Goal: Task Accomplishment & Management: Complete application form

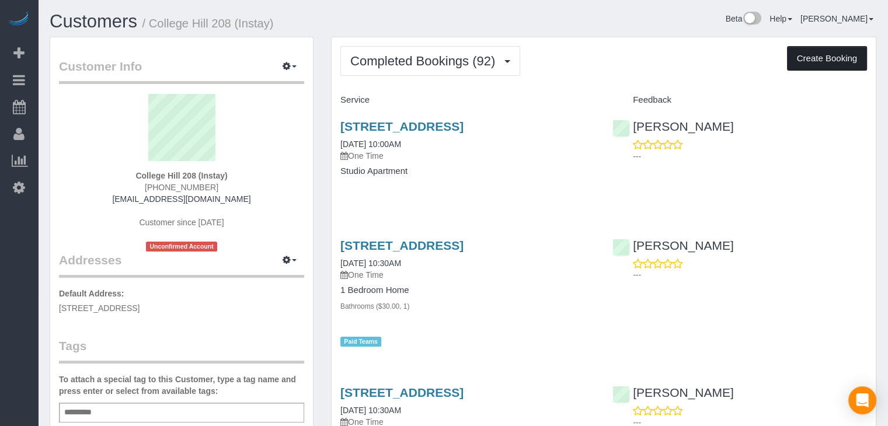
click at [812, 55] on button "Create Booking" at bounding box center [827, 58] width 80 height 25
select select "IA"
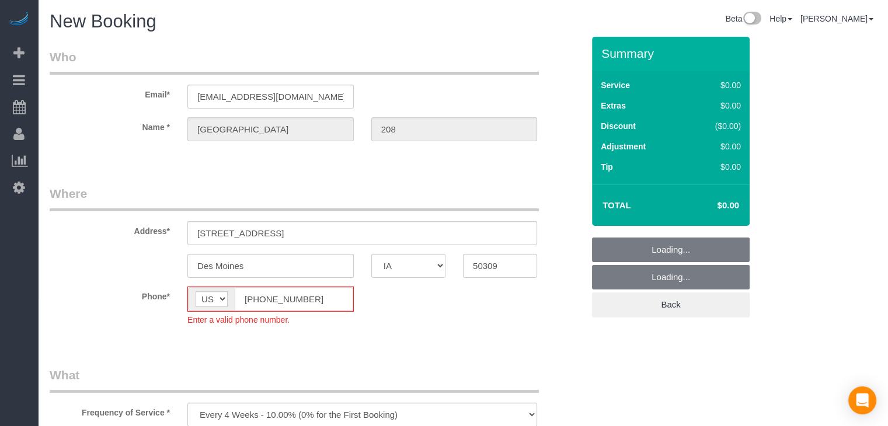
select select "object:1750"
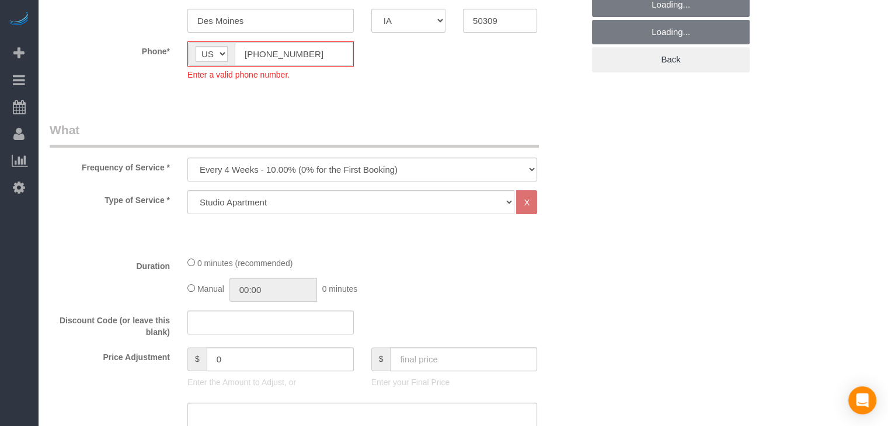
scroll to position [253, 0]
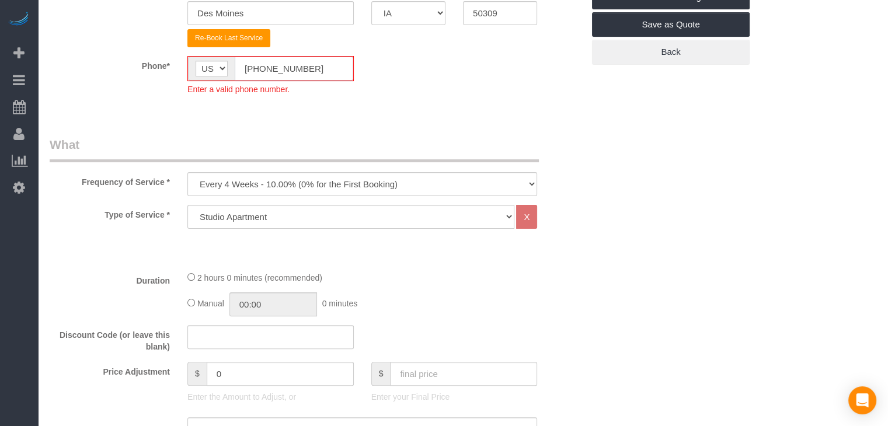
click at [257, 68] on input "[PHONE_NUMBER]" at bounding box center [294, 69] width 118 height 24
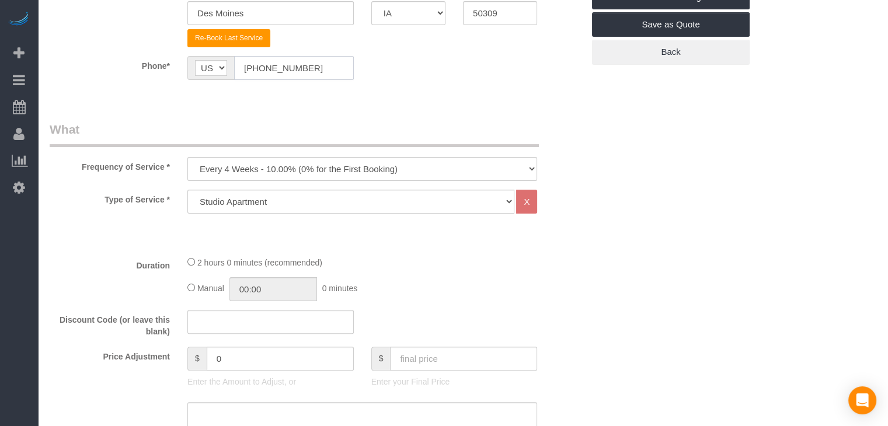
type input "[PHONE_NUMBER]"
click at [434, 69] on div "Phone* AF AL DZ AD AO AI AQ AG AR AM AW AU AT AZ BS BH BD BB BY BE BZ BJ BM BT …" at bounding box center [316, 68] width 551 height 24
click at [336, 173] on select "Every 6 Weeks (0% for the First Booking) One Time Every 8 Weeks (0% for the Fir…" at bounding box center [362, 169] width 350 height 24
select select "object:1752"
click at [187, 157] on select "Every 6 Weeks (0% for the First Booking) One Time Every 8 Weeks (0% for the Fir…" at bounding box center [362, 169] width 350 height 24
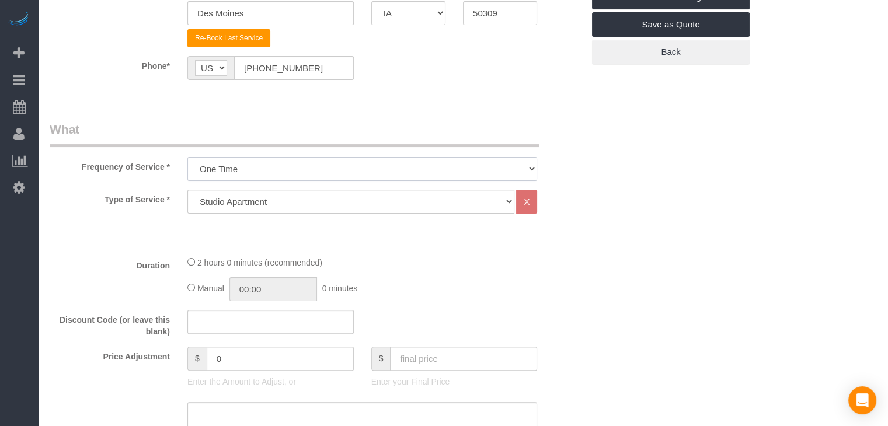
scroll to position [432, 0]
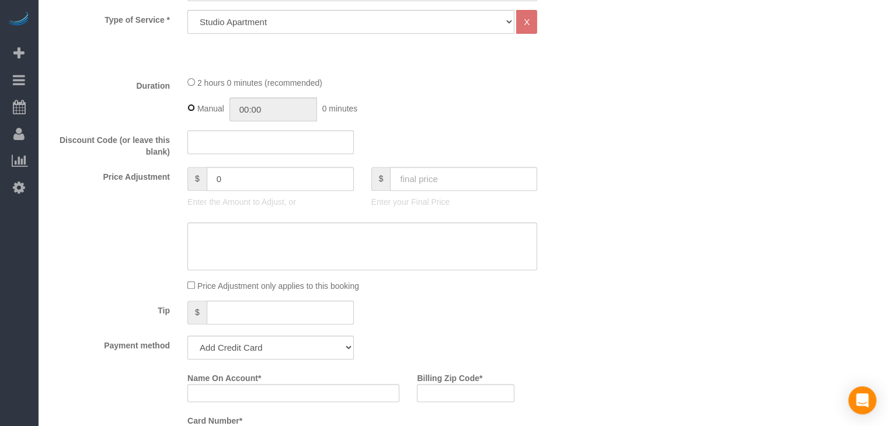
type input "02:00"
click at [461, 189] on input "text" at bounding box center [463, 179] width 147 height 24
type input "75"
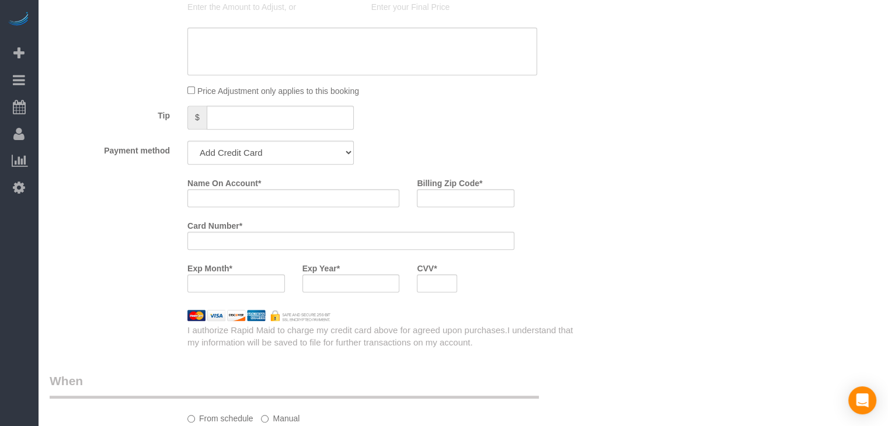
scroll to position [640, 0]
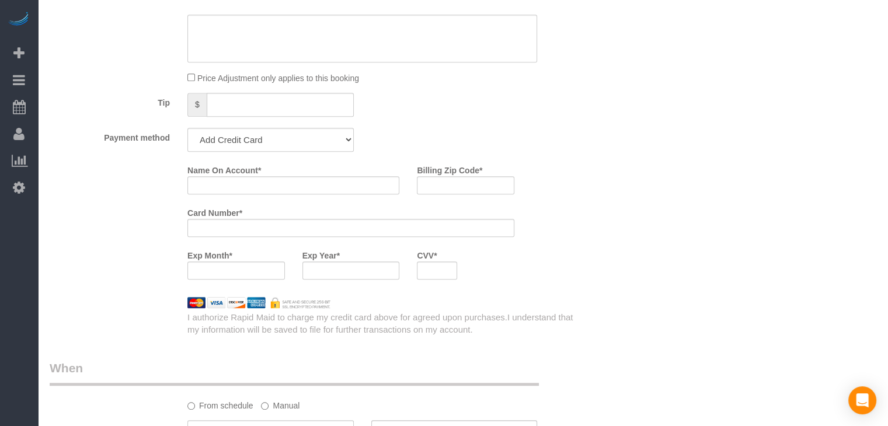
type input "-25"
drag, startPoint x: 267, startPoint y: 142, endPoint x: 269, endPoint y: 148, distance: 6.1
click at [267, 141] on select "Add Credit Card Cash Check Paypal" at bounding box center [270, 140] width 166 height 24
select select "string:check"
click at [187, 128] on select "Add Credit Card Cash Check Paypal" at bounding box center [270, 140] width 166 height 24
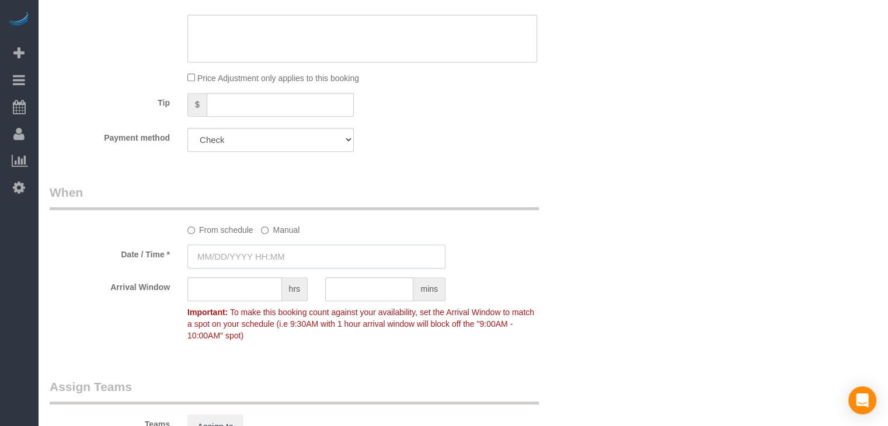
click at [229, 254] on input "text" at bounding box center [316, 257] width 258 height 24
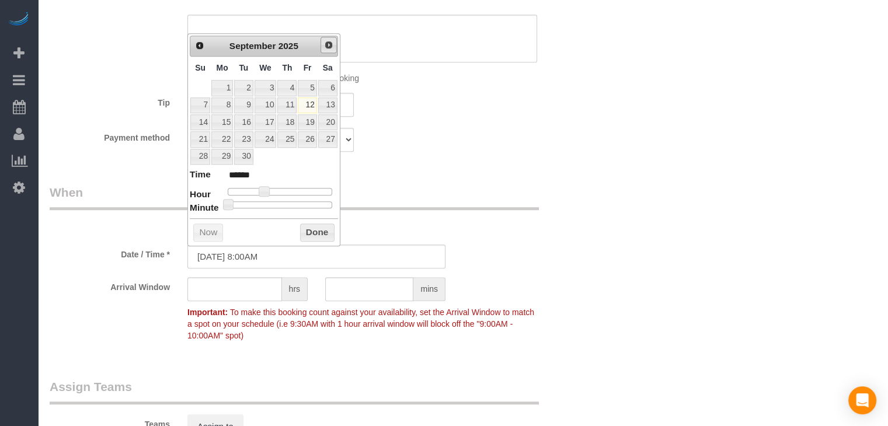
click at [328, 47] on span "Next" at bounding box center [328, 44] width 9 height 9
click at [273, 102] on link "8" at bounding box center [265, 105] width 22 height 16
type input "[DATE] 9:00AM"
type input "******"
type input "[DATE] 10:00AM"
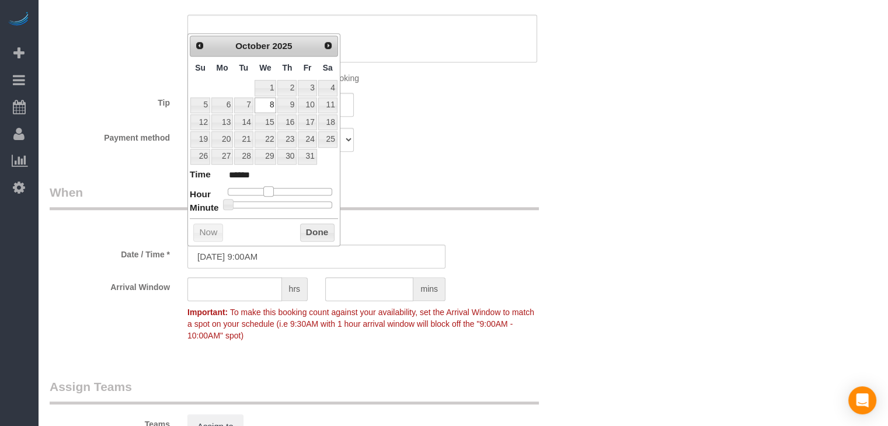
type input "*******"
drag, startPoint x: 263, startPoint y: 186, endPoint x: 273, endPoint y: 186, distance: 10.5
click at [273, 186] on span at bounding box center [273, 191] width 11 height 11
click at [327, 234] on button "Done" at bounding box center [317, 233] width 34 height 19
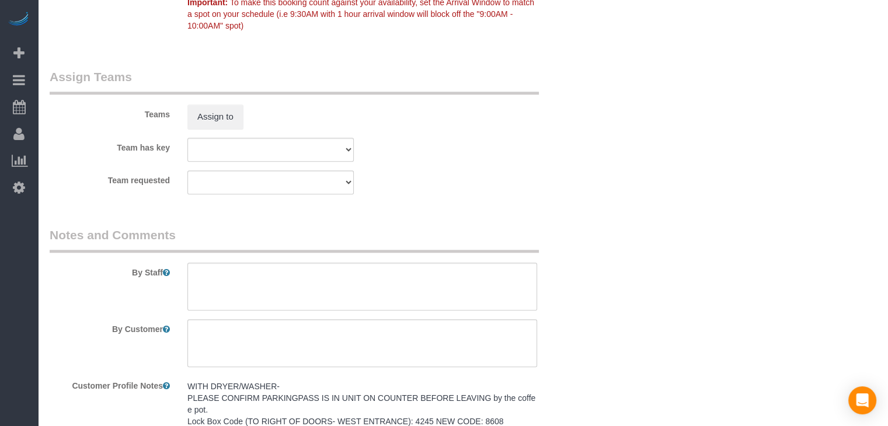
scroll to position [1072, 0]
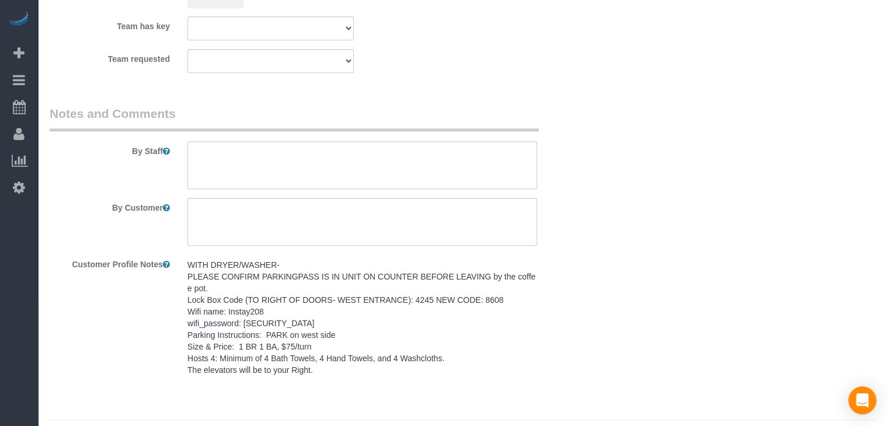
click at [268, 301] on pre "WITH DRYER/WASHER- PLEASE CONFIRM PARKINGPASS IS IN UNIT ON COUNTER BEFORE LEAV…" at bounding box center [362, 317] width 350 height 117
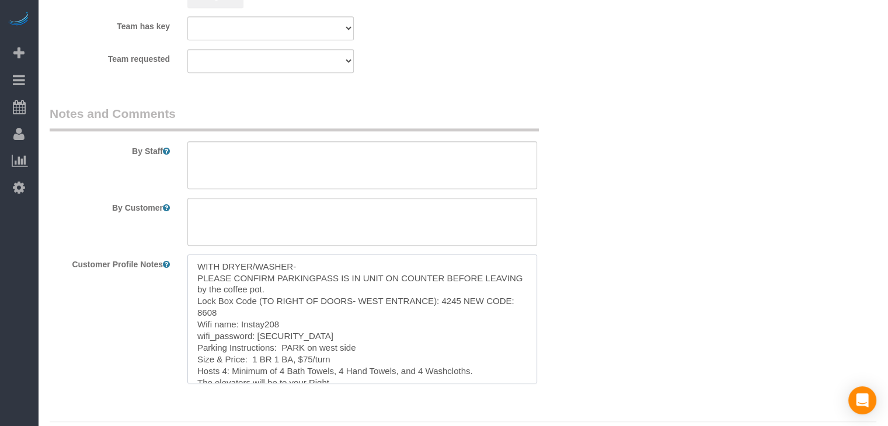
click at [285, 313] on textarea "WITH DRYER/WASHER- PLEASE CONFIRM PARKINGPASS IS IN UNIT ON COUNTER BEFORE LEAV…" at bounding box center [362, 318] width 350 height 129
click at [313, 159] on textarea at bounding box center [362, 165] width 350 height 48
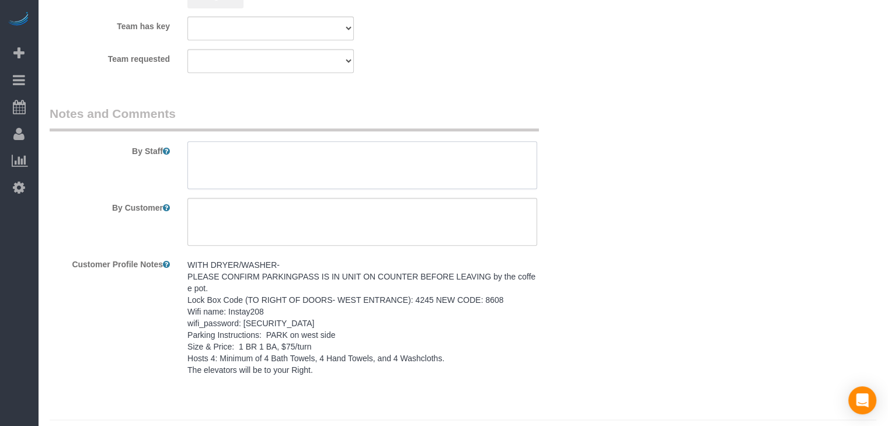
paste textarea "WITH DRYER/WASHER- PLEASE CONFIRM PARKINGPASS IS IN UNIT ON COUNTER BEFORE LEAV…"
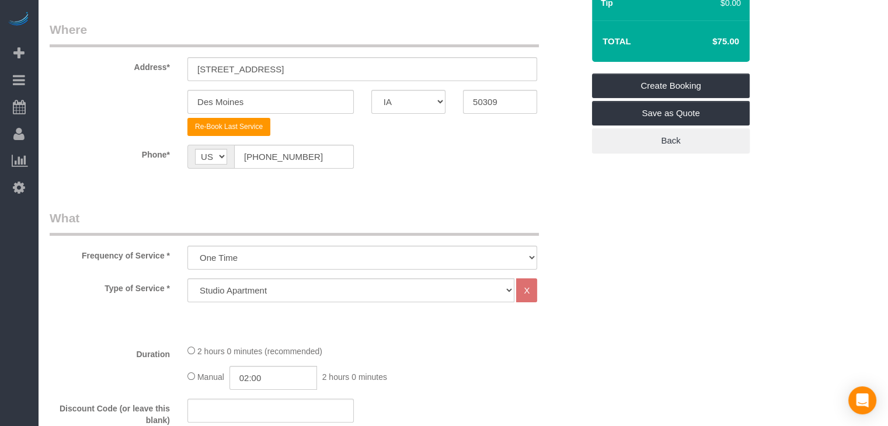
scroll to position [131, 0]
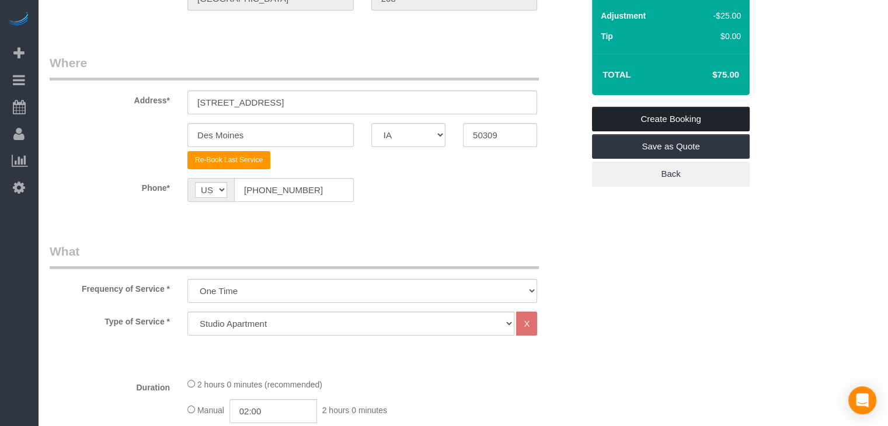
type textarea "WITH DRYER/WASHER- PLEASE CONFIRM PARKINGPASS IS IN UNIT ON COUNTER BEFORE LEAV…"
click at [690, 118] on link "Create Booking" at bounding box center [671, 119] width 158 height 25
